Goal: Transaction & Acquisition: Download file/media

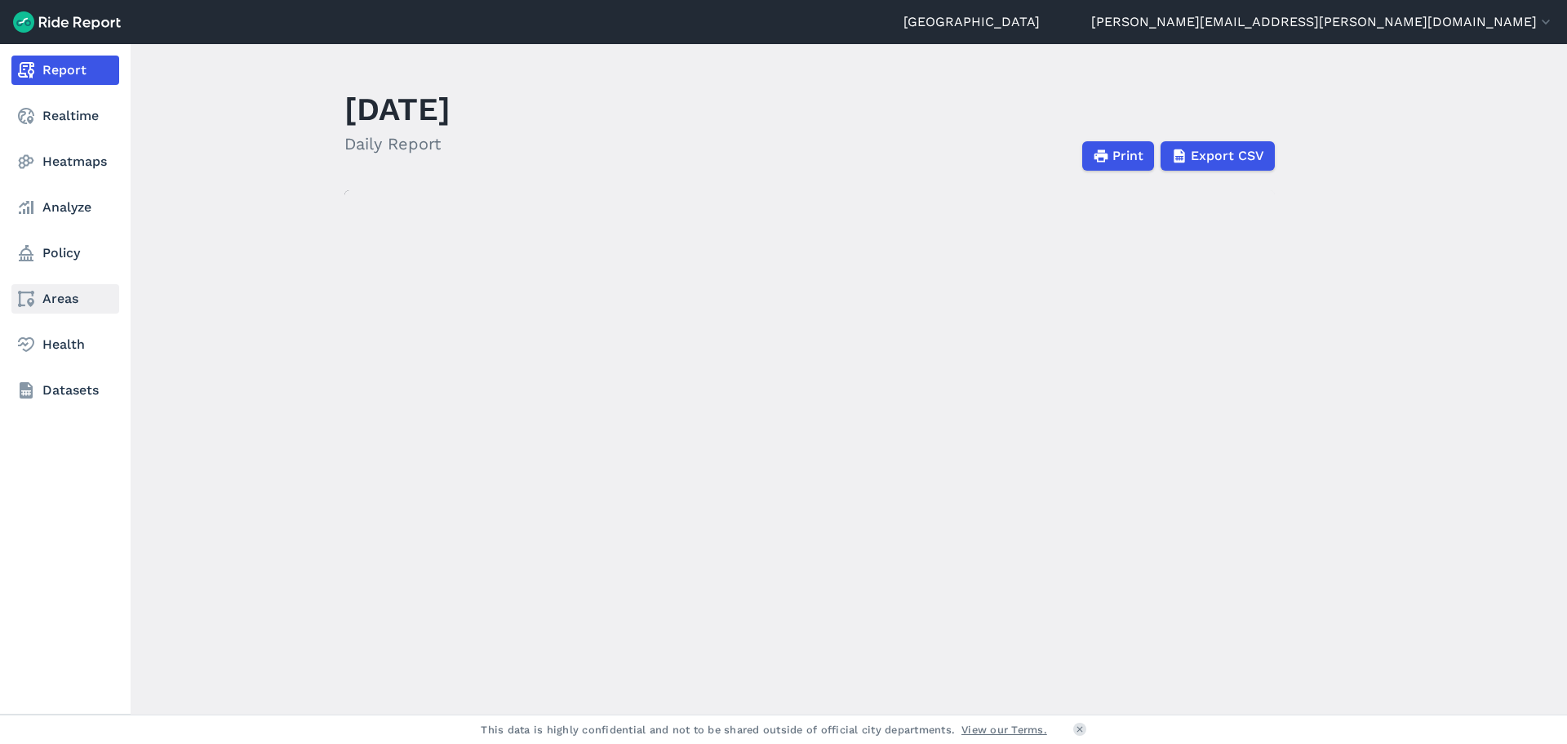
click at [82, 308] on link "Areas" at bounding box center [65, 298] width 108 height 29
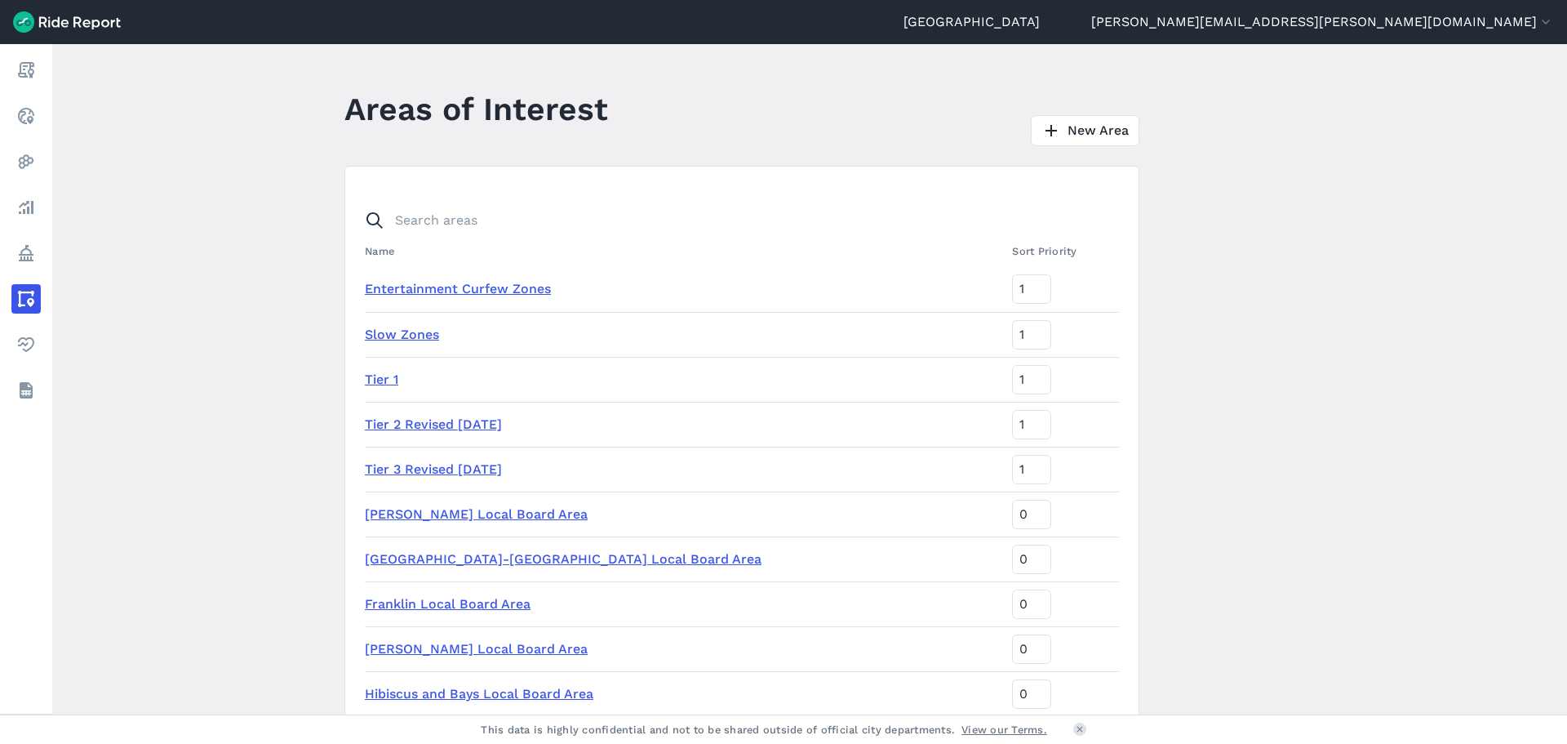
click at [380, 378] on link "Tier 1" at bounding box center [381, 379] width 33 height 16
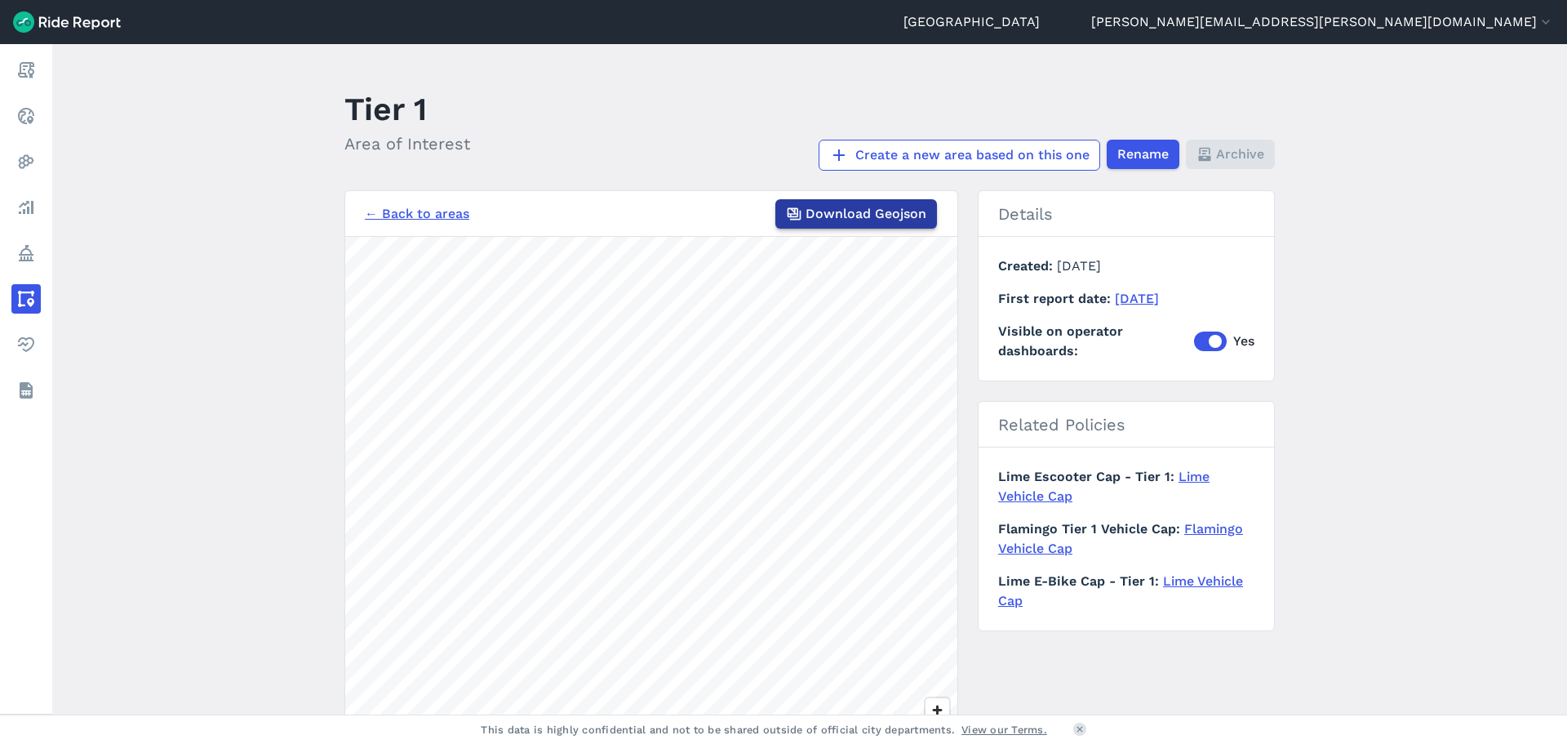
click at [869, 218] on span "Download Geojson" at bounding box center [866, 214] width 121 height 20
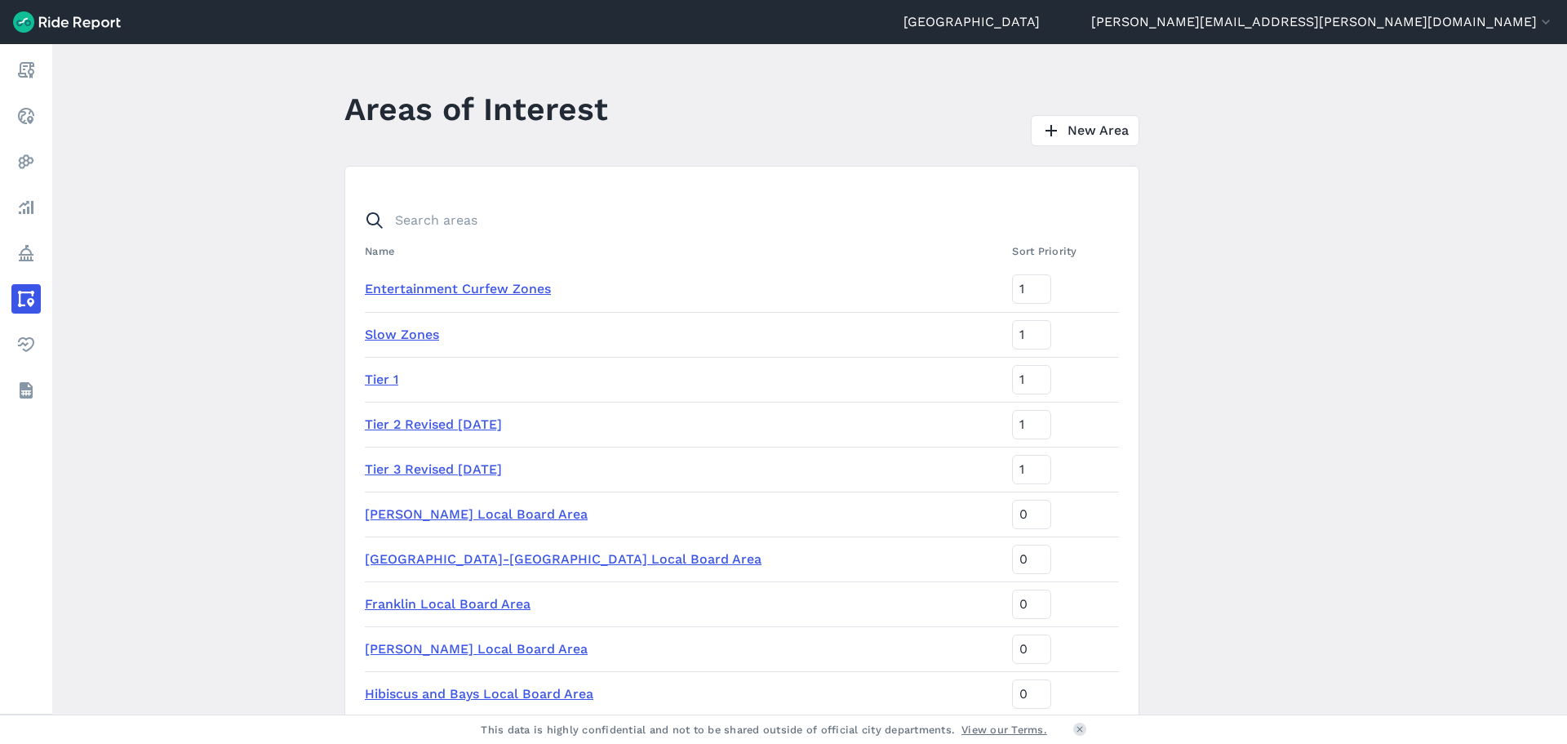
click at [407, 412] on td "Tier 2 Revised [DATE]" at bounding box center [685, 424] width 641 height 45
click at [409, 423] on link "Tier 2 Revised [DATE]" at bounding box center [433, 424] width 137 height 16
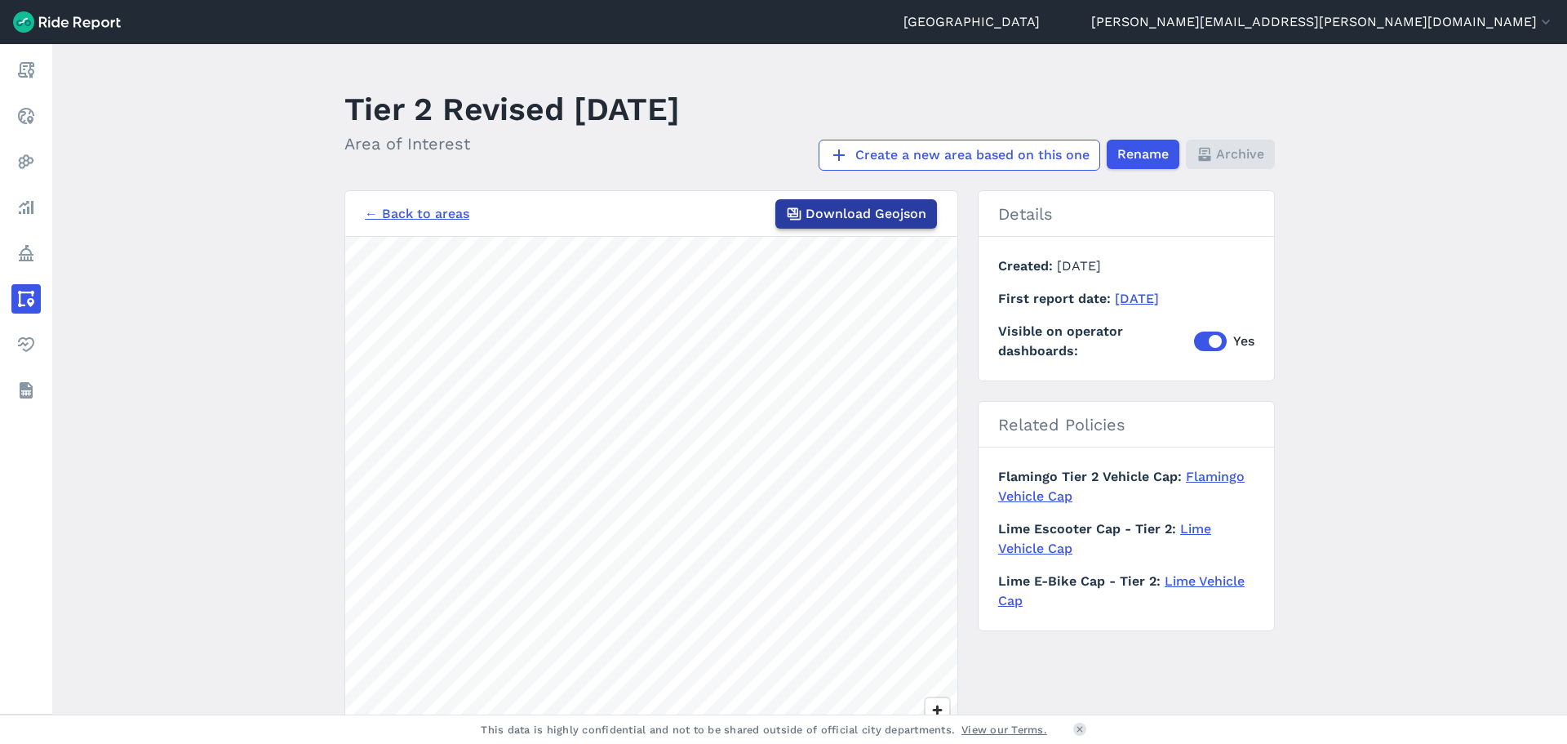
click at [900, 211] on span "Download Geojson" at bounding box center [866, 214] width 121 height 20
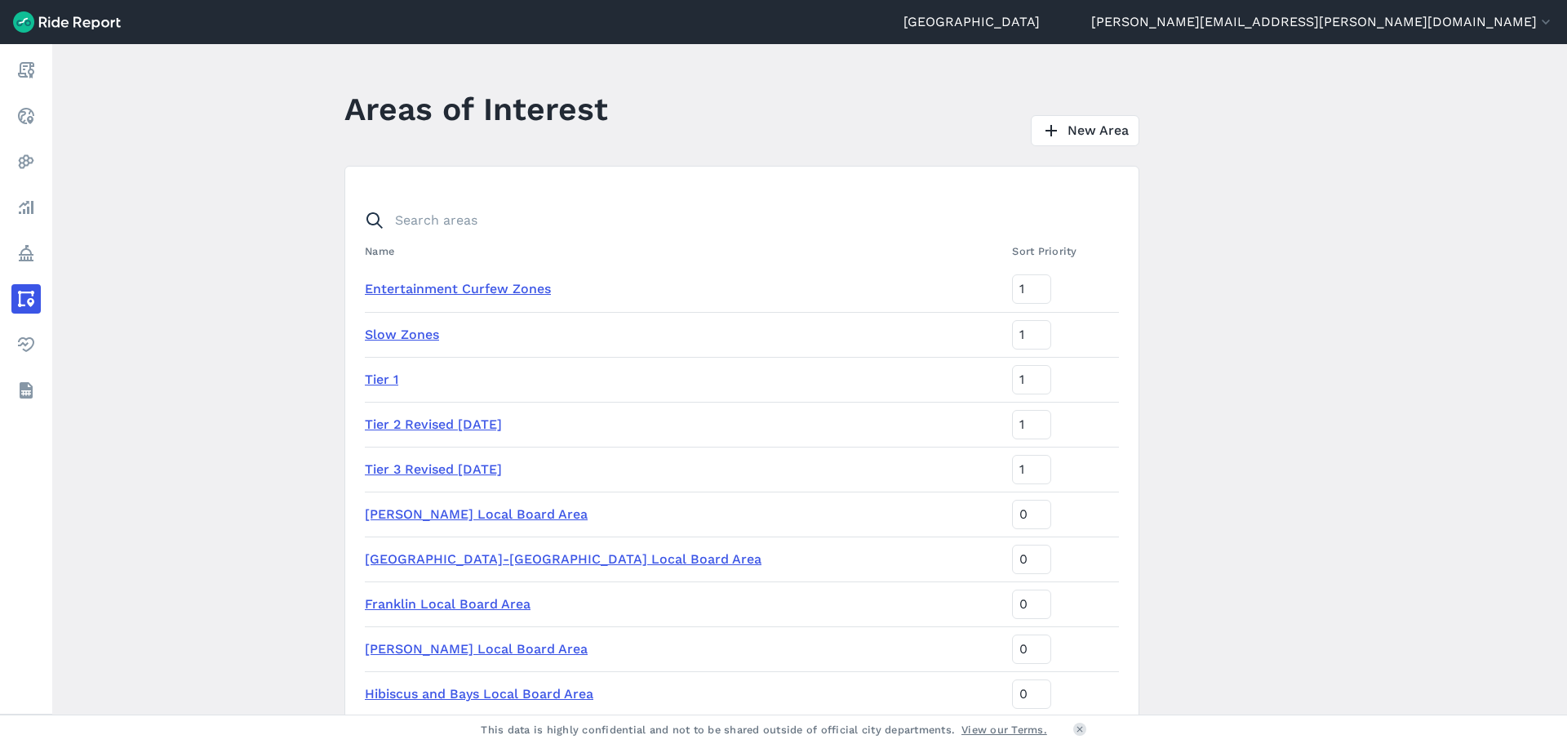
click at [425, 462] on link "Tier 3 Revised [DATE]" at bounding box center [433, 469] width 137 height 16
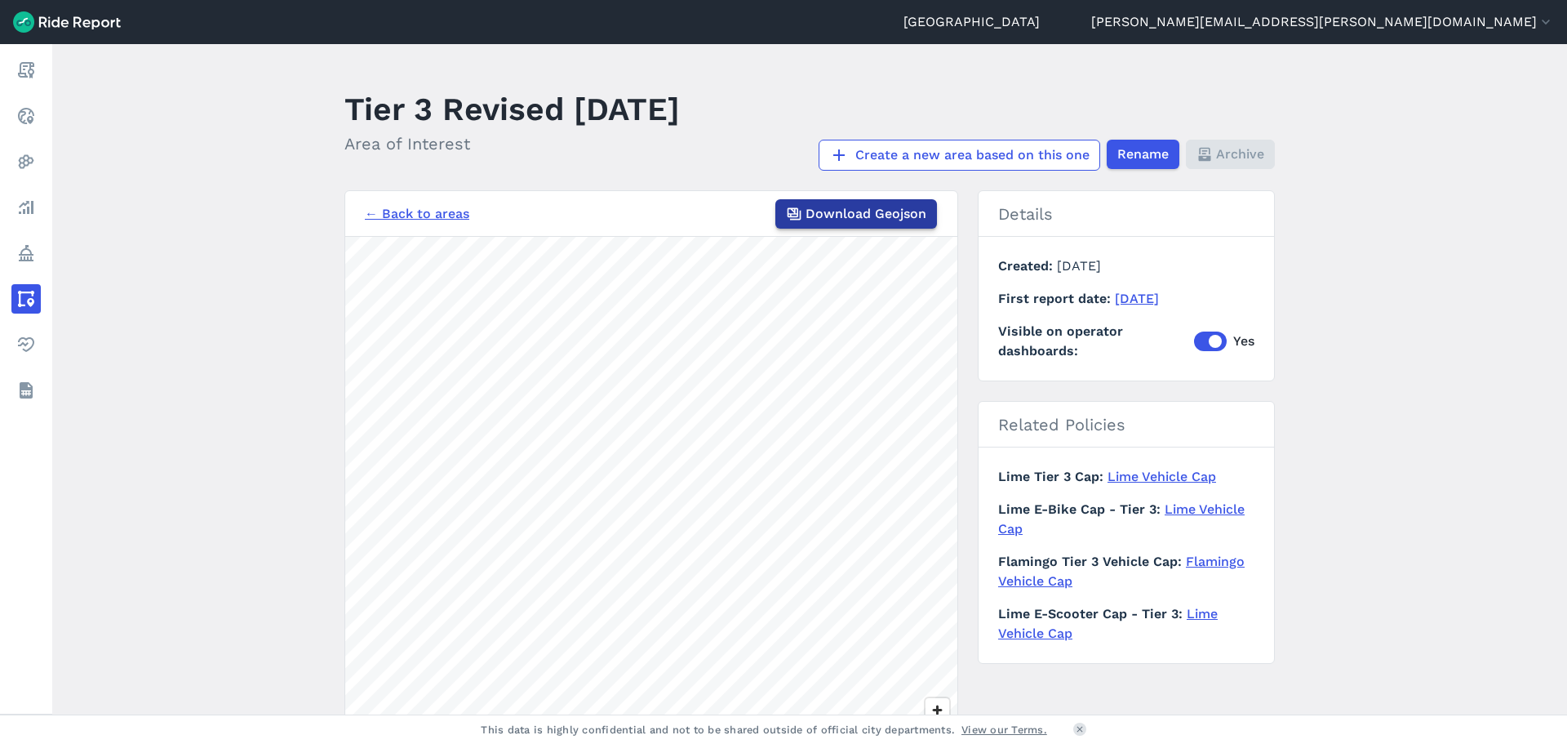
click at [848, 204] on span "Download Geojson" at bounding box center [866, 214] width 121 height 20
